Goal: Task Accomplishment & Management: Manage account settings

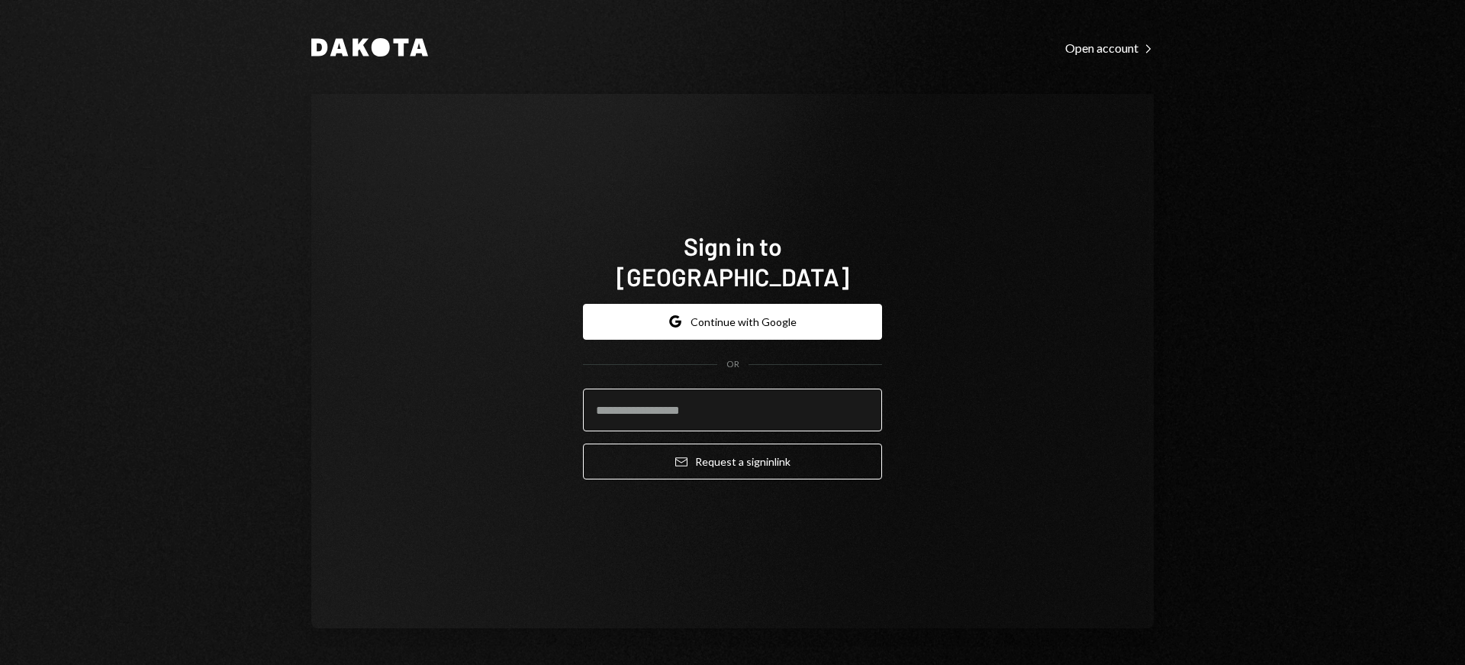
click at [769, 391] on input "email" at bounding box center [732, 409] width 299 height 43
click at [0, 664] on com-1password-button at bounding box center [0, 665] width 0 height 0
click at [705, 398] on input "email" at bounding box center [732, 409] width 299 height 43
type input "**********"
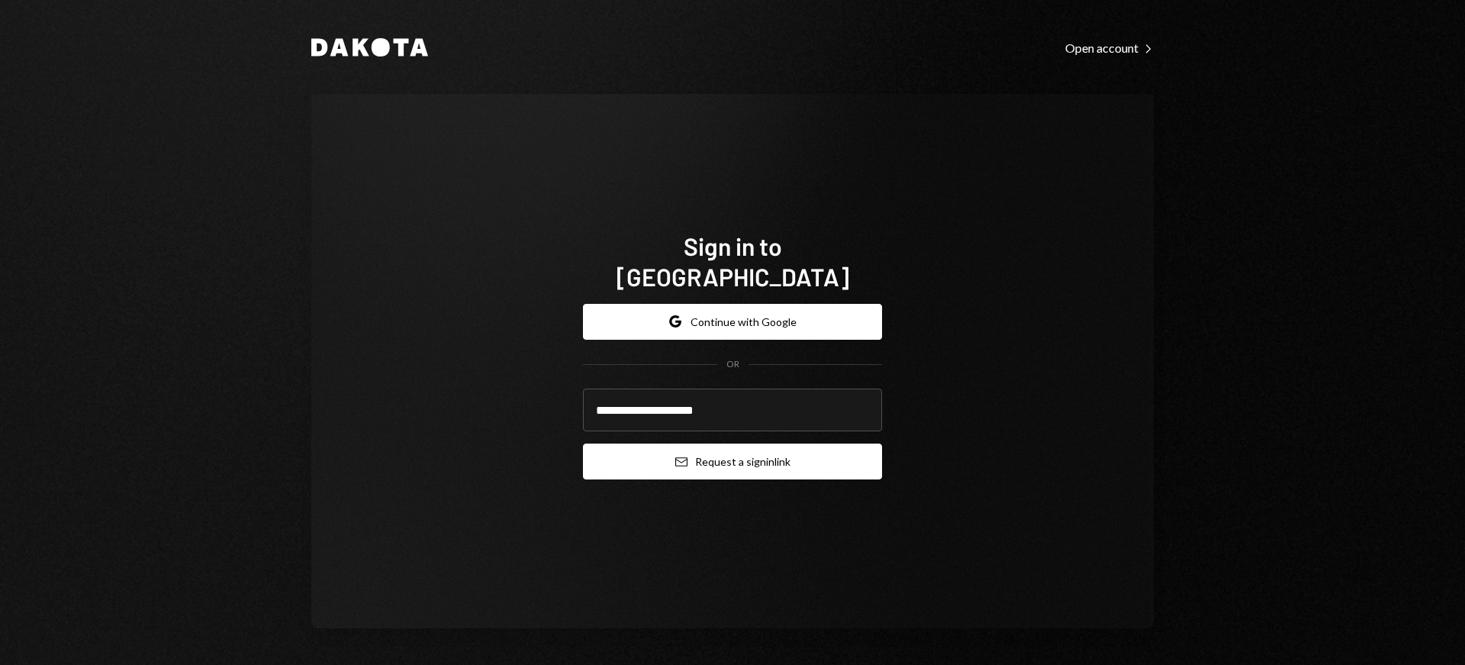
click at [723, 443] on button "Email Request a sign in link" at bounding box center [732, 461] width 299 height 36
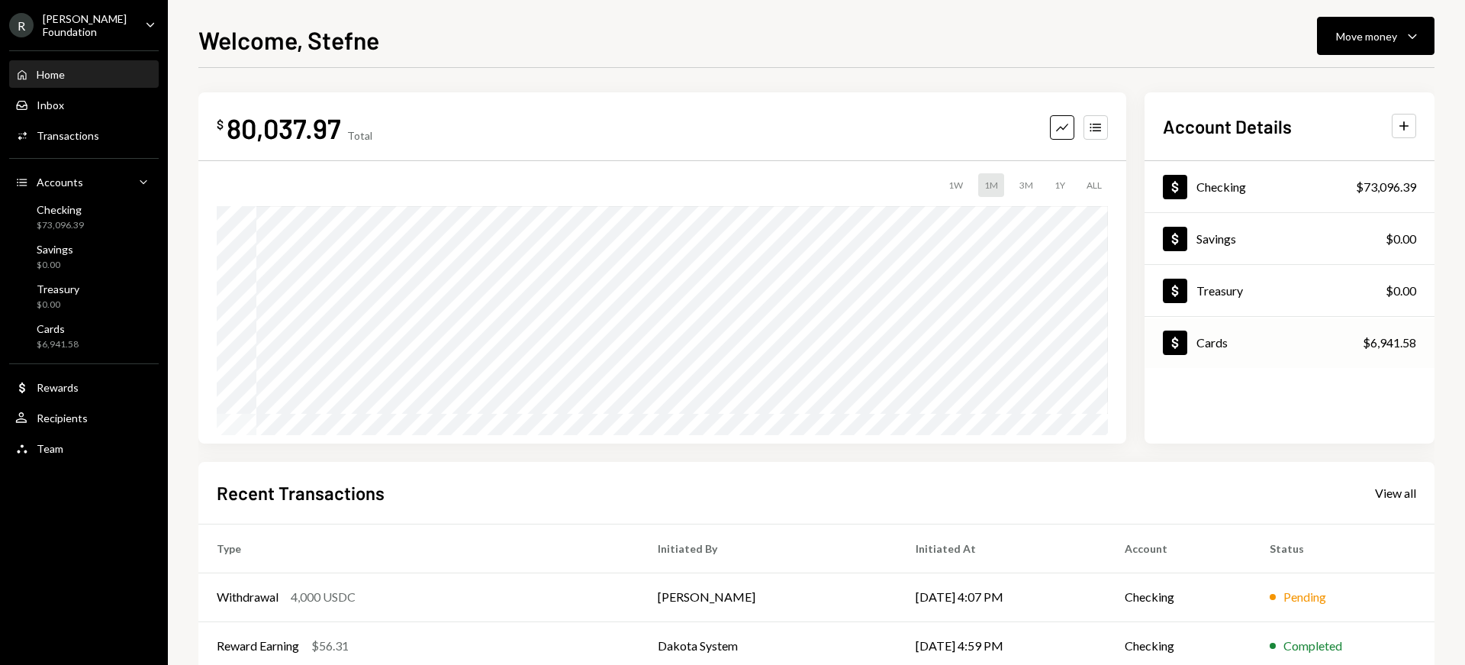
click at [1398, 339] on div "$6,941.58" at bounding box center [1389, 342] width 53 height 18
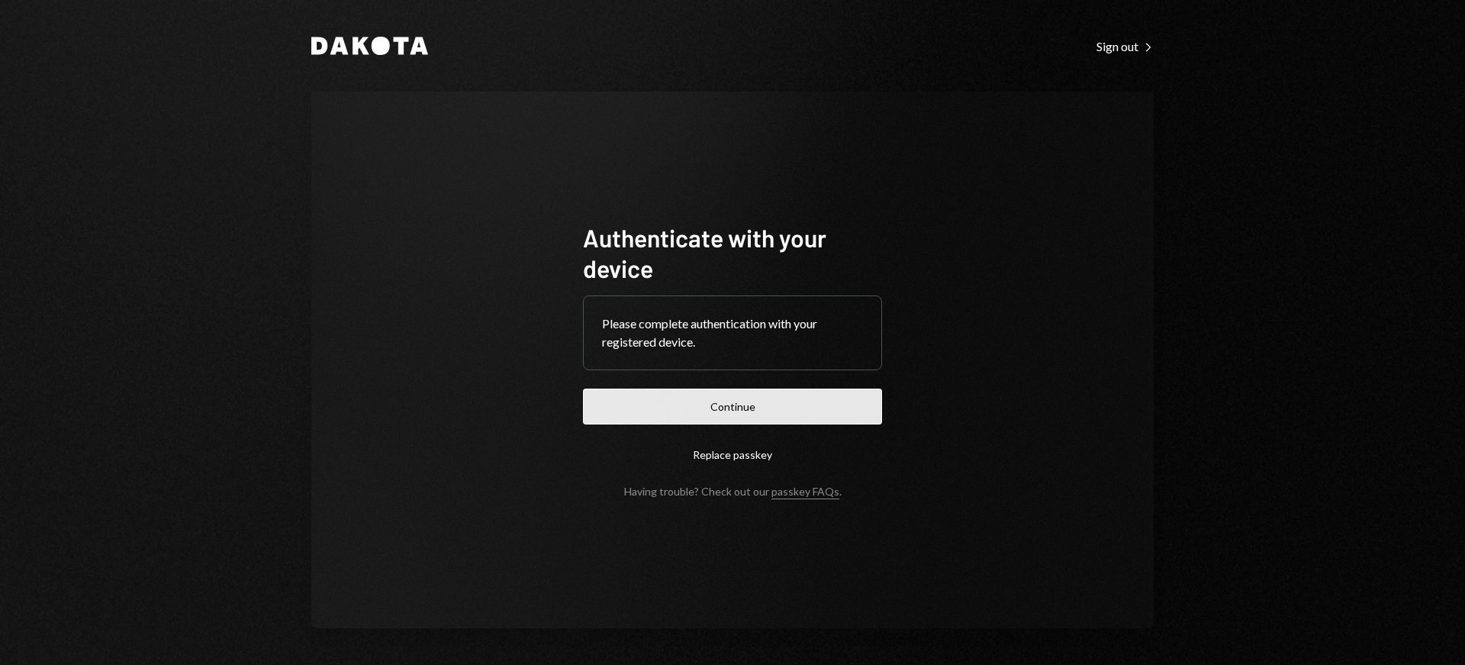
click at [743, 406] on button "Continue" at bounding box center [732, 406] width 299 height 36
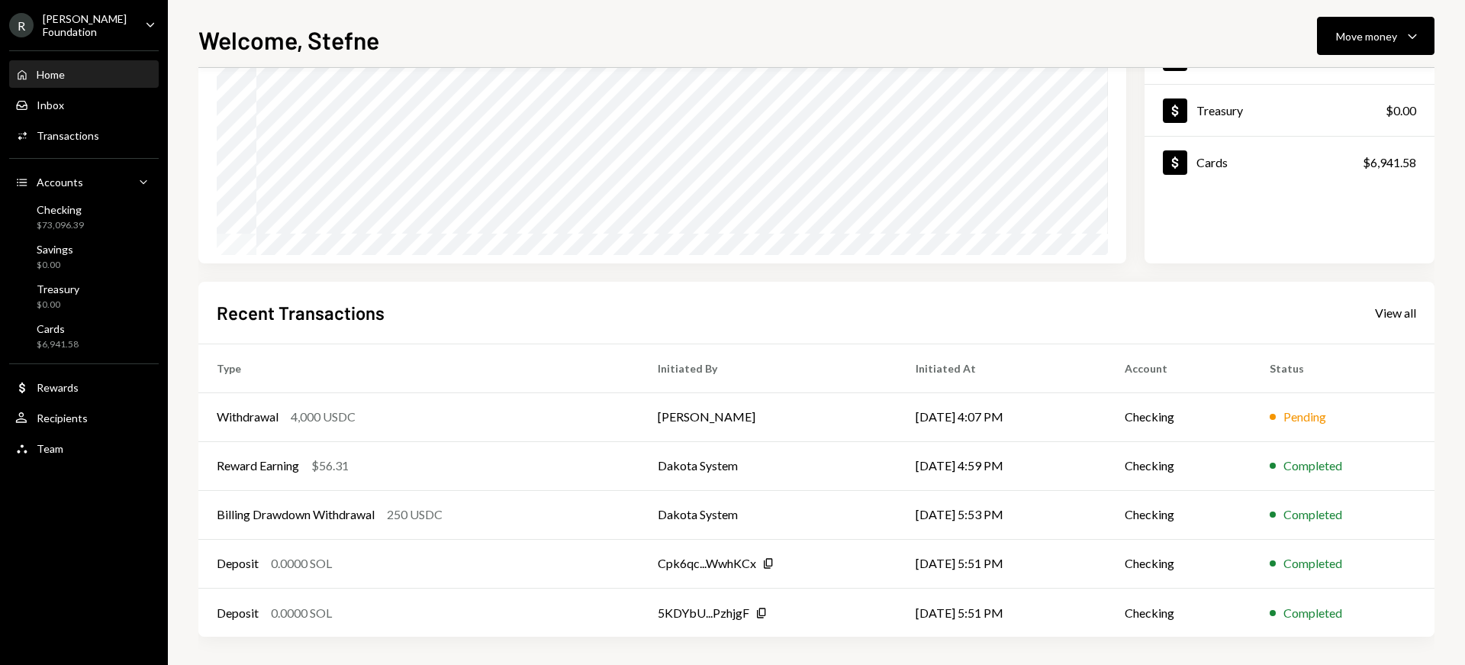
scroll to position [182, 0]
click at [1399, 309] on div "View all" at bounding box center [1395, 310] width 41 height 15
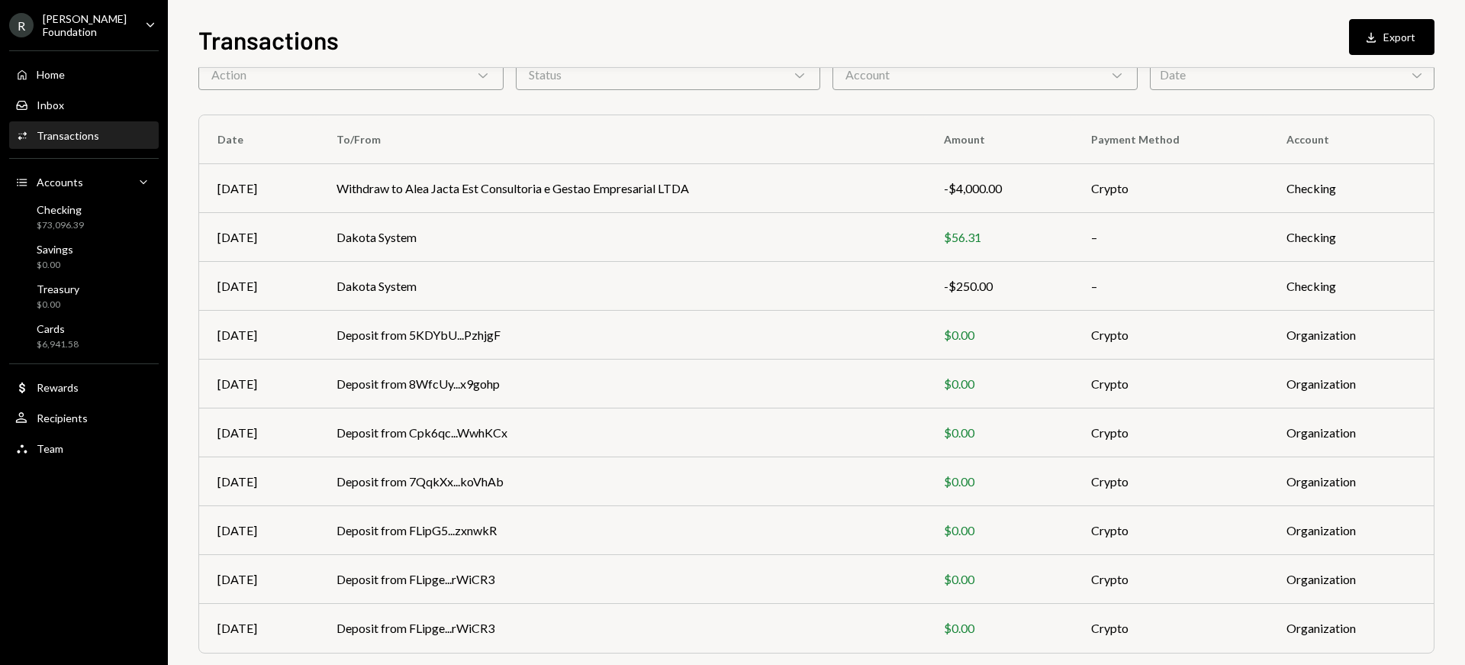
scroll to position [132, 0]
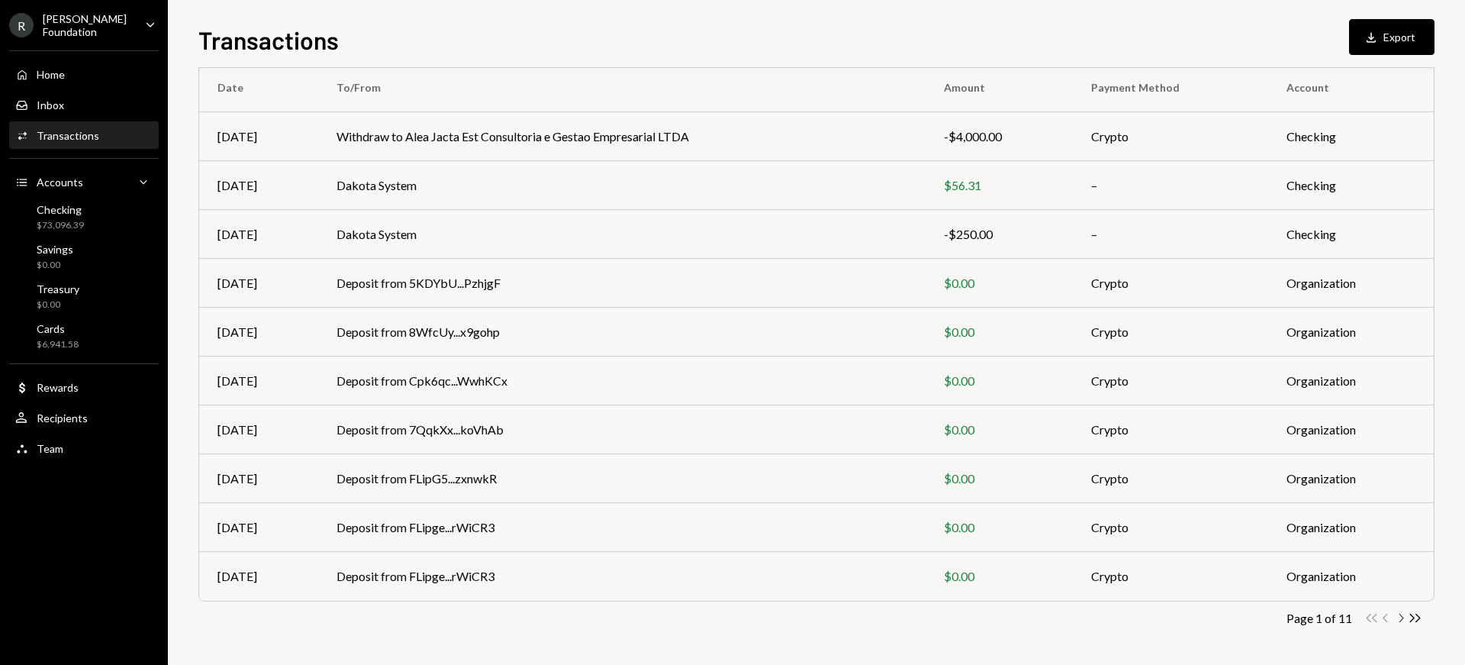
click at [1402, 618] on icon "Chevron Right" at bounding box center [1400, 617] width 14 height 14
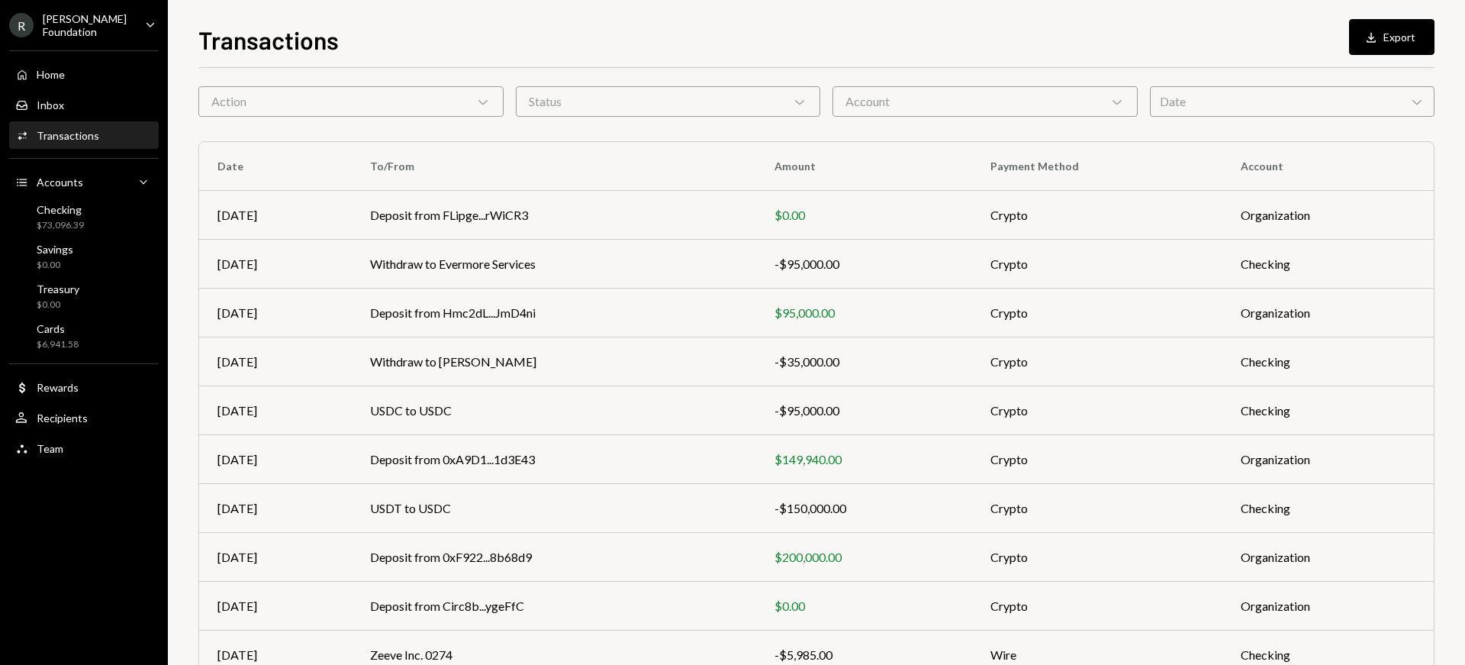
scroll to position [0, 0]
